Goal: Task Accomplishment & Management: Use online tool/utility

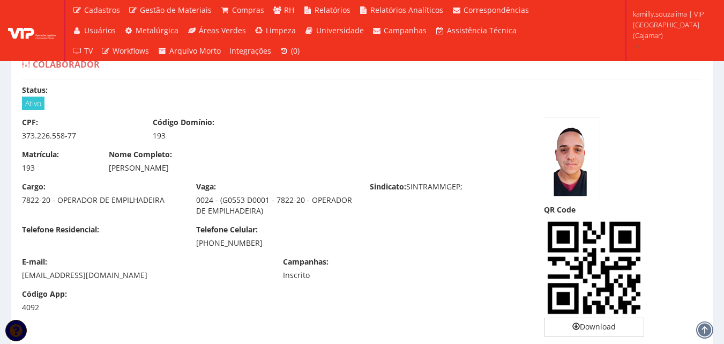
scroll to position [429, 0]
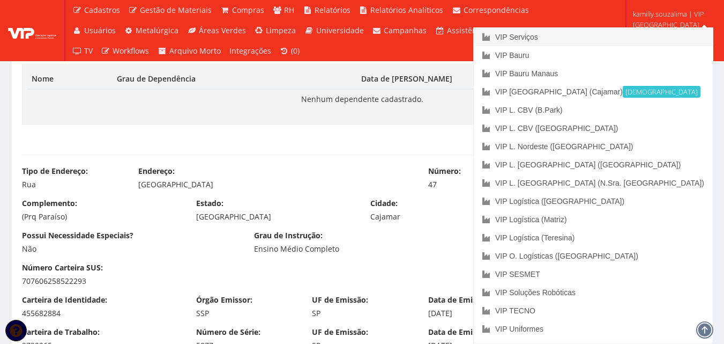
click at [630, 36] on link "VIP Serviços" at bounding box center [593, 37] width 239 height 18
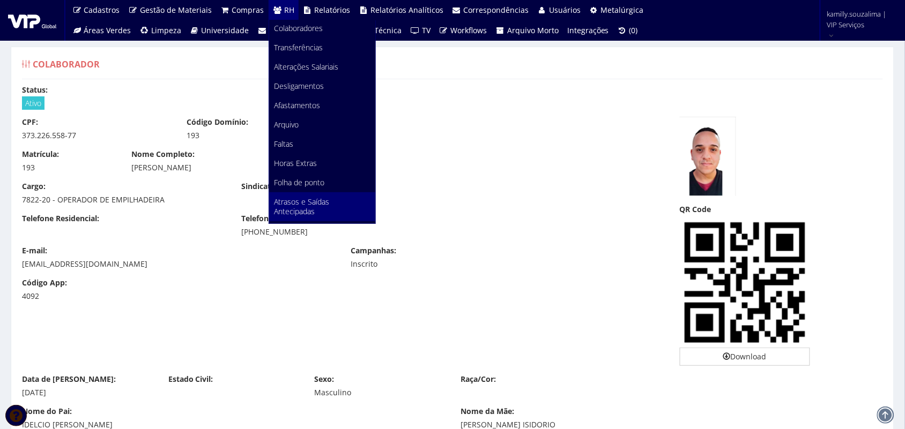
scroll to position [134, 0]
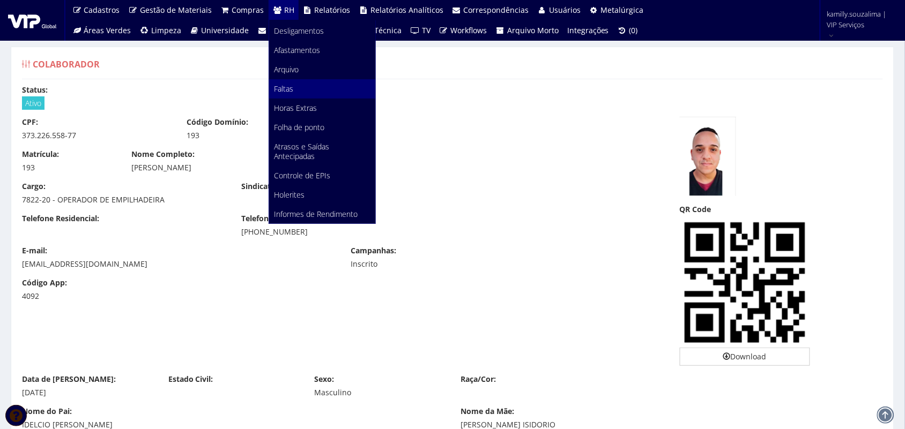
click at [298, 90] on link "Faltas" at bounding box center [322, 88] width 106 height 19
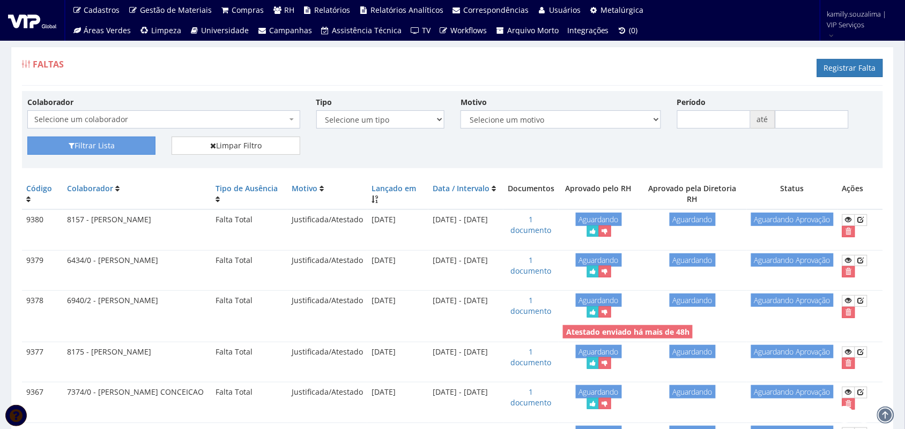
click at [224, 125] on span "Selecione um colaborador" at bounding box center [160, 119] width 253 height 11
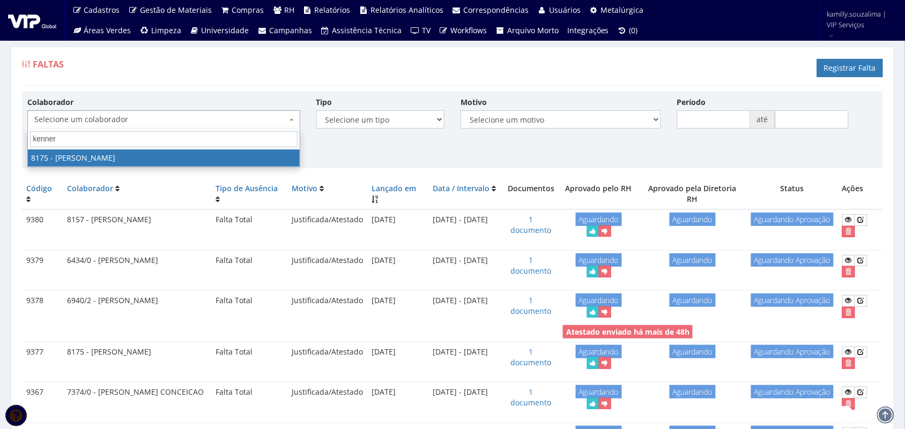
type input "kenner"
drag, startPoint x: 226, startPoint y: 161, endPoint x: 196, endPoint y: 162, distance: 29.5
select select "4012"
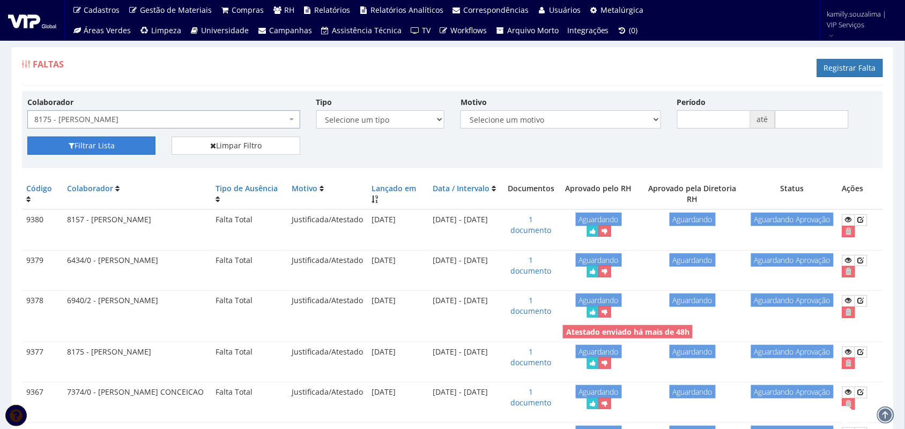
click at [35, 141] on button "Filtrar Lista" at bounding box center [91, 146] width 128 height 18
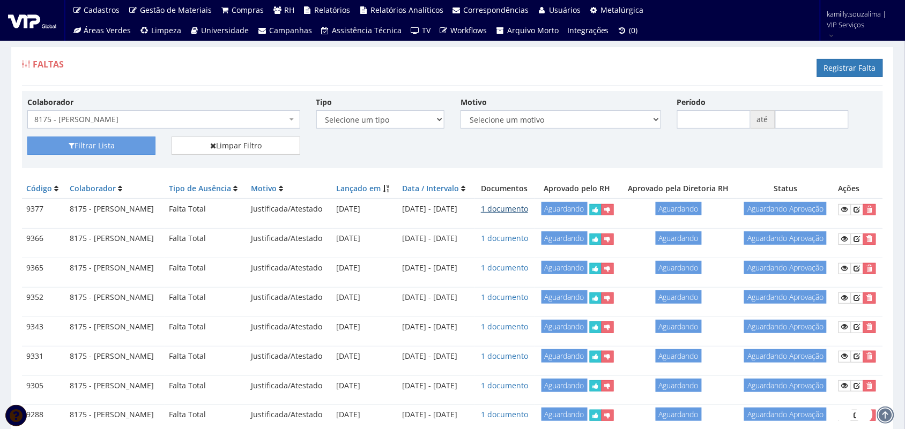
click at [528, 214] on link "1 documento" at bounding box center [504, 209] width 47 height 10
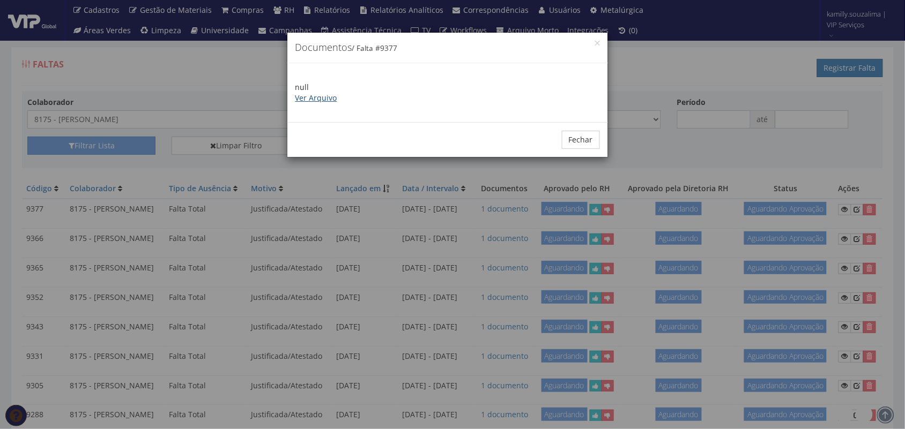
click at [309, 97] on link "Ver Arquivo" at bounding box center [316, 98] width 42 height 10
click at [316, 100] on link "Ver Arquivo" at bounding box center [316, 98] width 42 height 10
click at [751, 154] on div "× Documentos / Falta # 9377 null Ver Arquivo Fechar" at bounding box center [452, 214] width 905 height 429
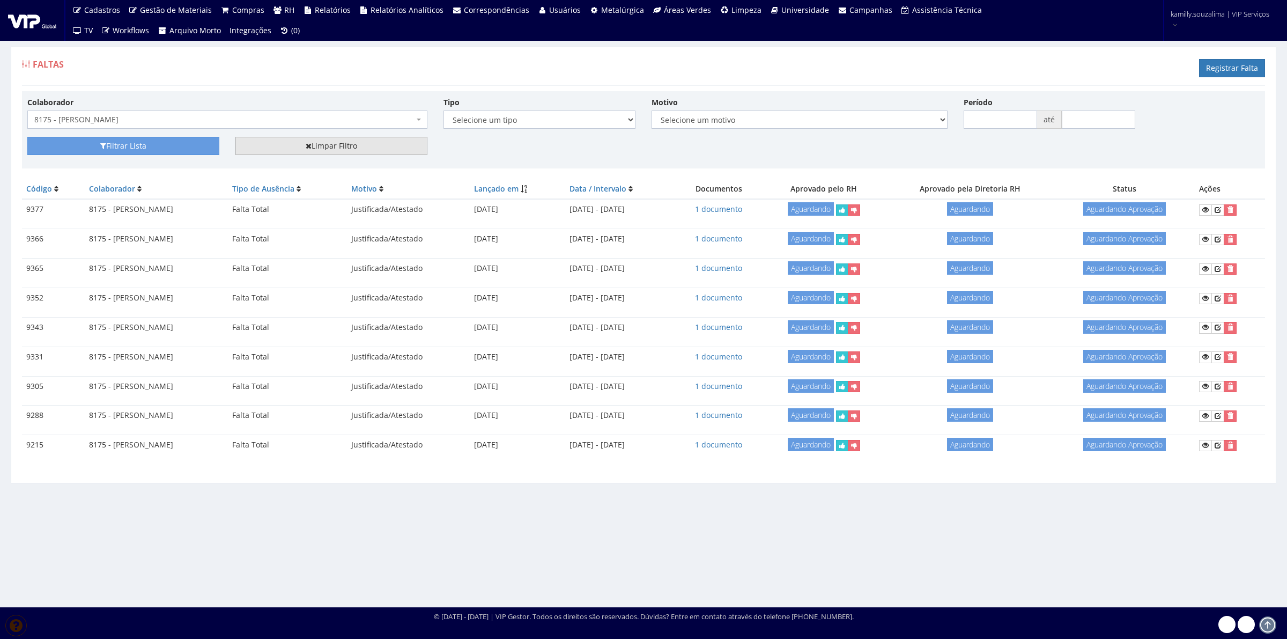
click at [347, 145] on link "Limpar Filtro" at bounding box center [331, 146] width 192 height 18
